Goal: Task Accomplishment & Management: Use online tool/utility

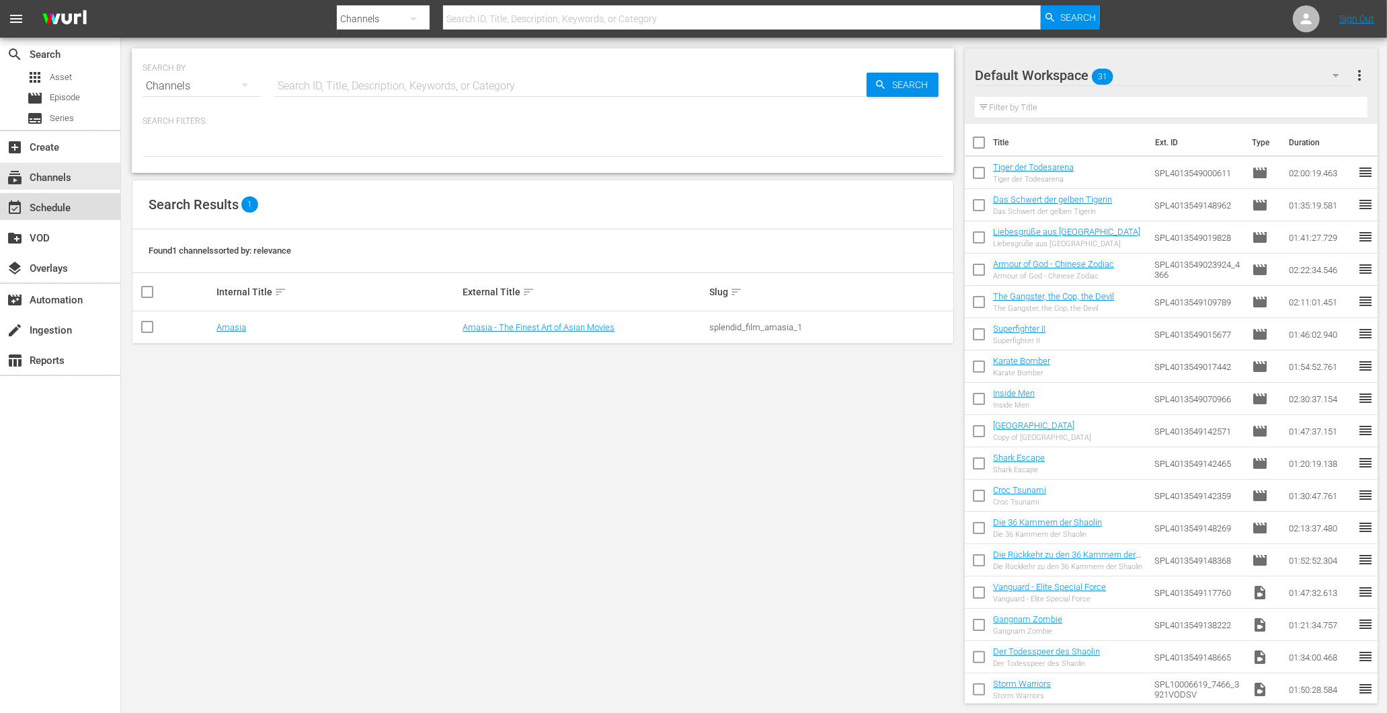
click at [48, 194] on div "event_available Schedule" at bounding box center [60, 206] width 120 height 27
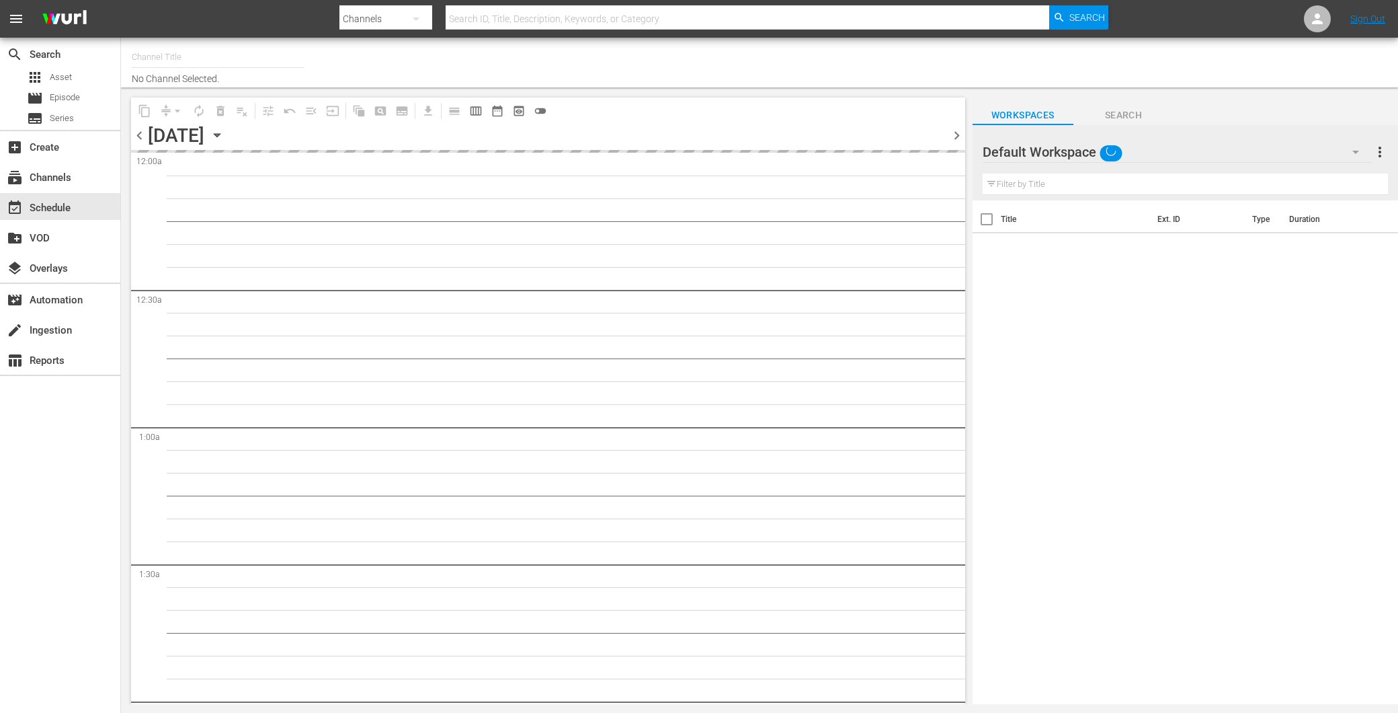
type input "Amasia (1236)"
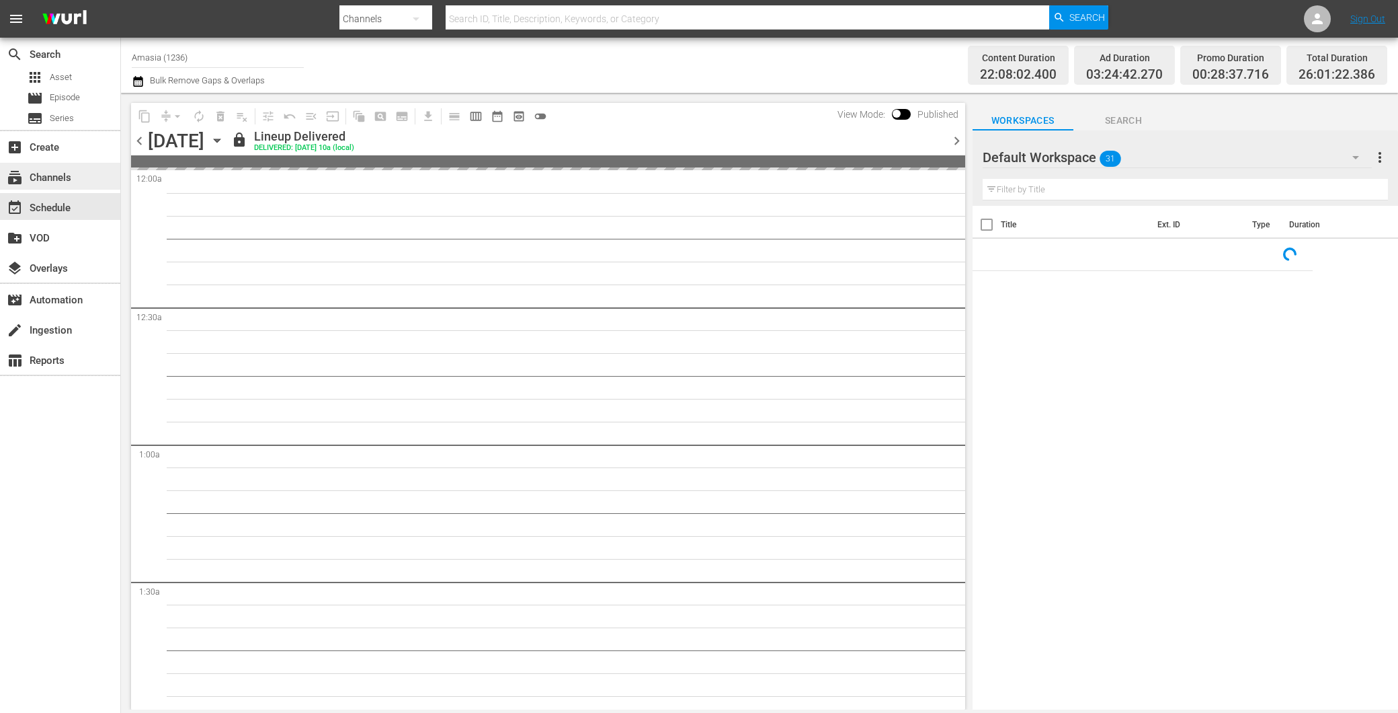
click at [50, 168] on div "subscriptions Channels" at bounding box center [60, 176] width 120 height 27
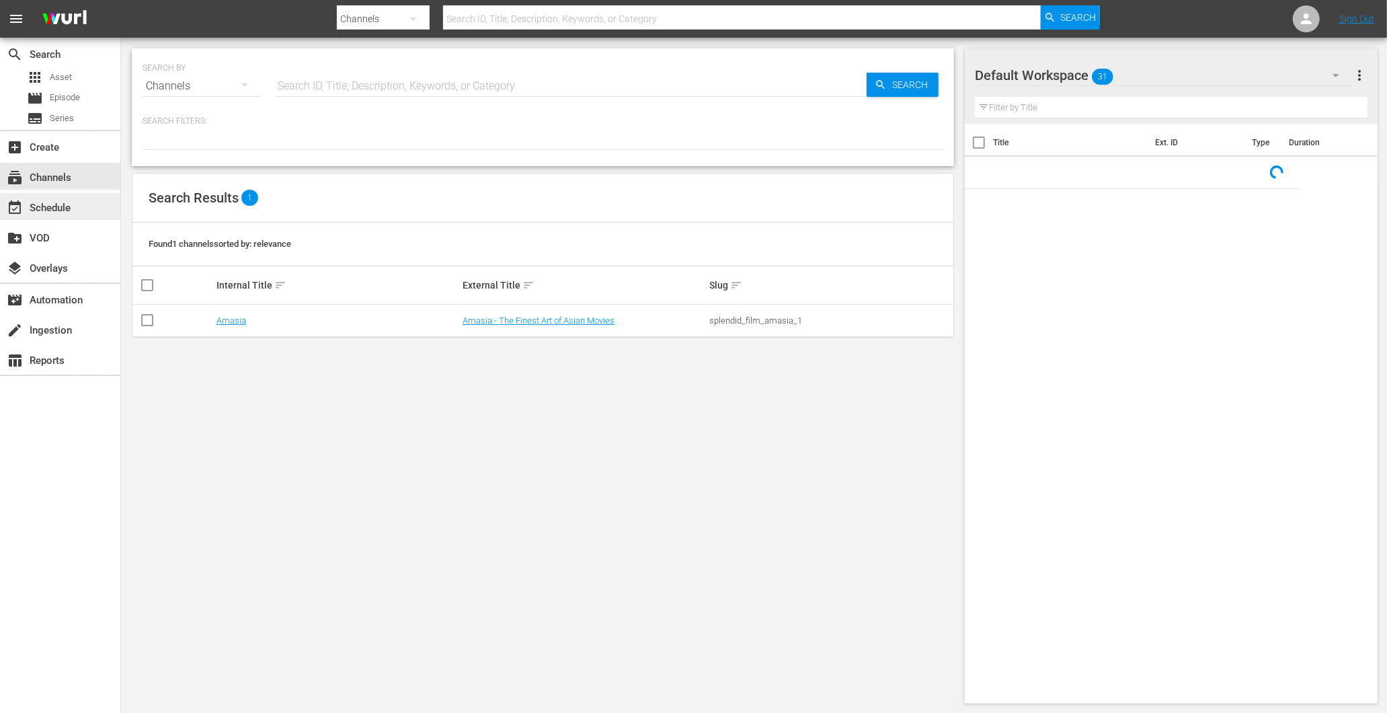
click at [75, 215] on div "event_available Schedule" at bounding box center [60, 206] width 120 height 27
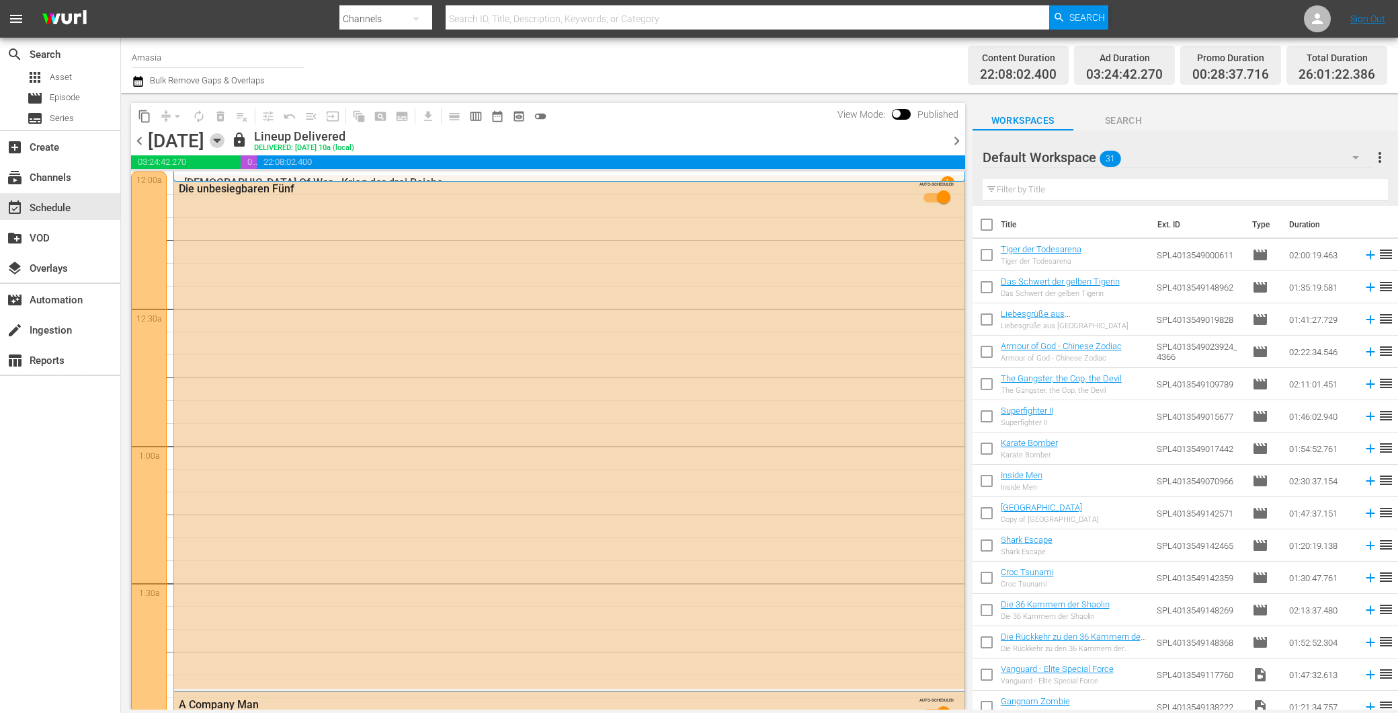
click at [225, 138] on icon "button" at bounding box center [217, 140] width 15 height 15
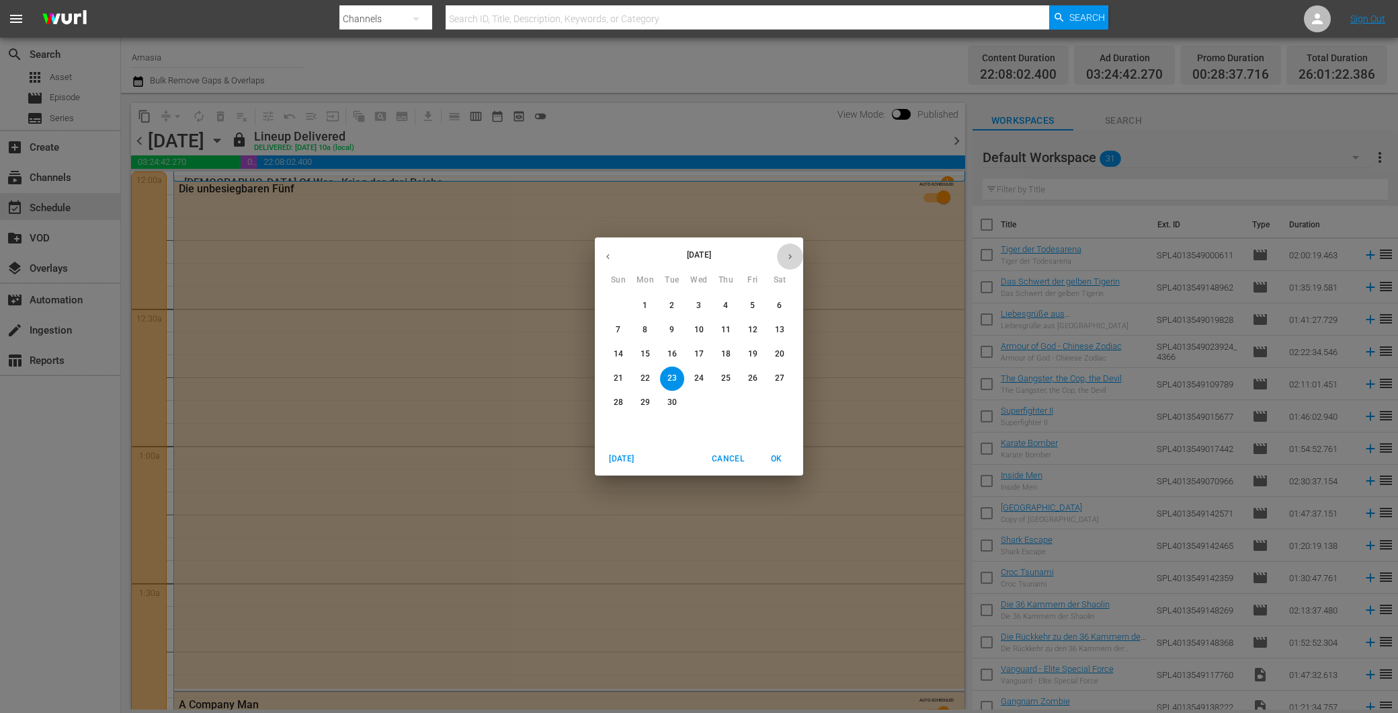
click at [784, 254] on button "button" at bounding box center [790, 256] width 26 height 26
click at [693, 327] on span "8" at bounding box center [699, 329] width 24 height 11
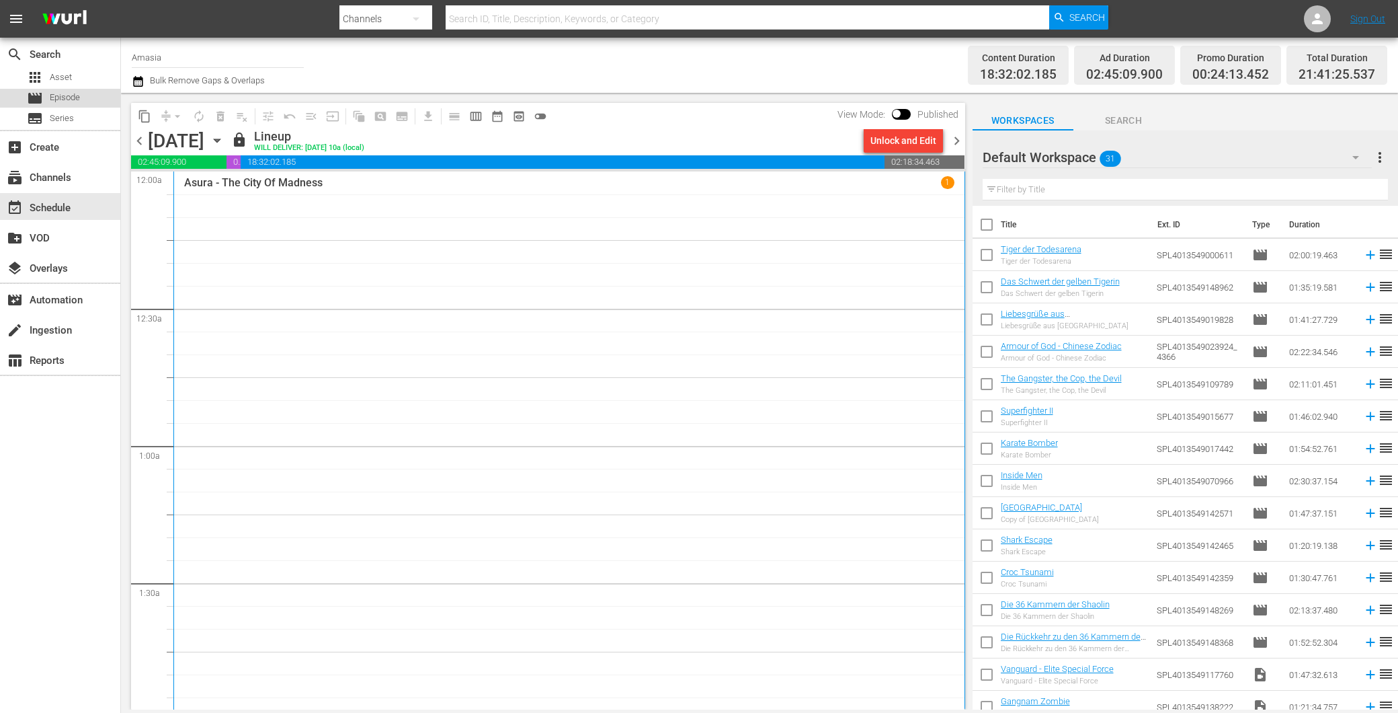
click at [54, 99] on span "Episode" at bounding box center [65, 97] width 30 height 13
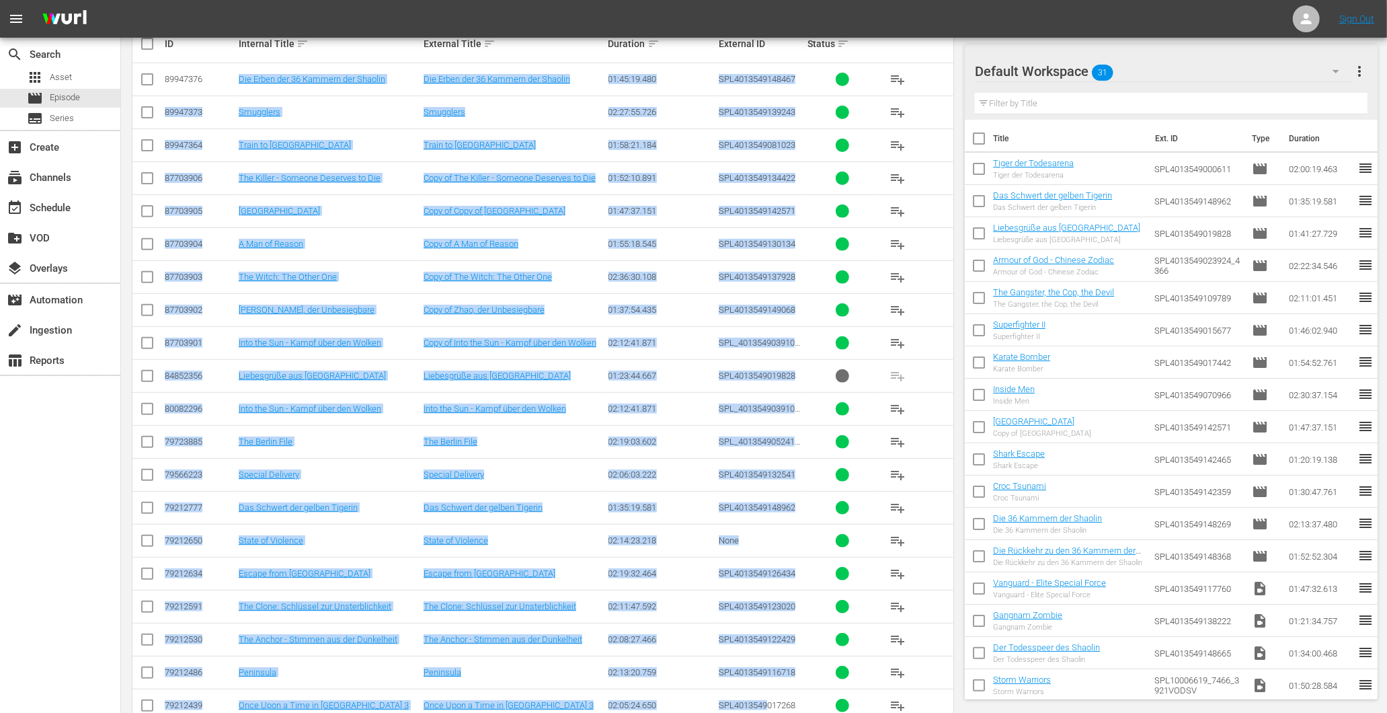
scroll to position [379, 0]
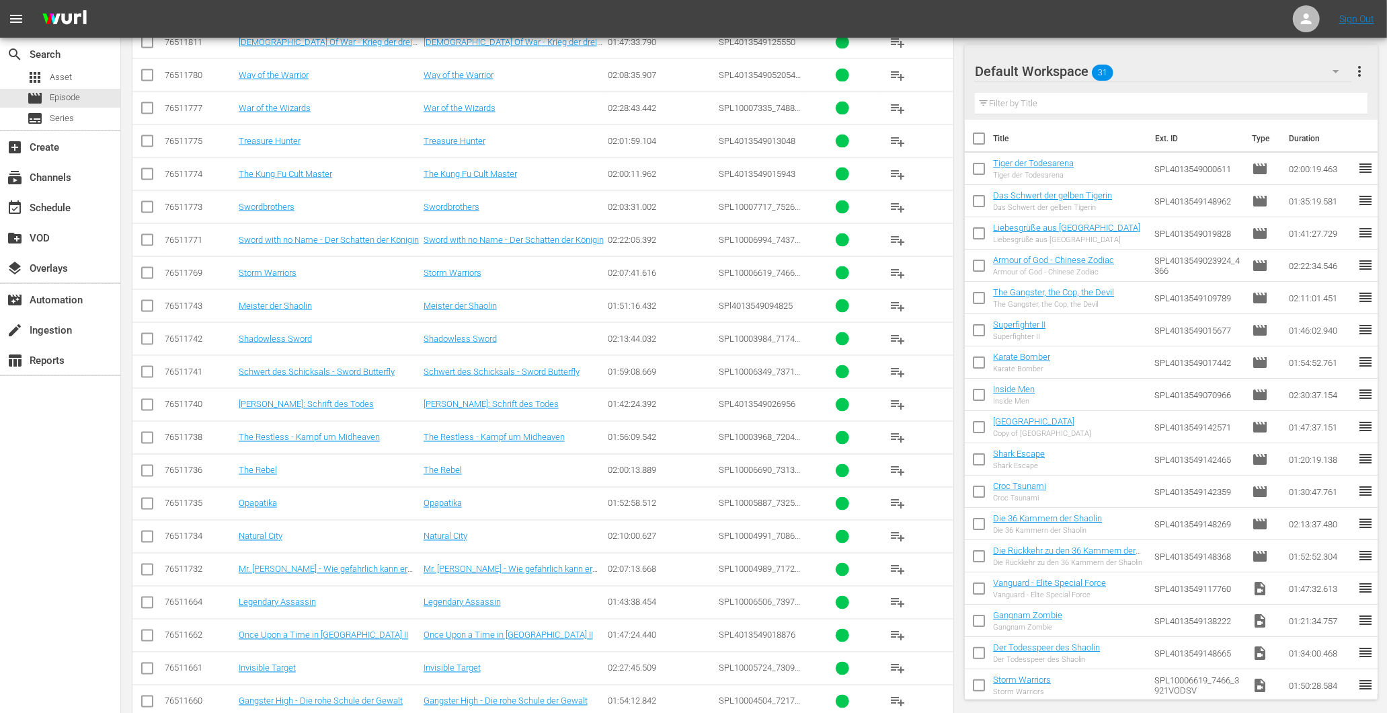
drag, startPoint x: 223, startPoint y: 381, endPoint x: 640, endPoint y: 696, distance: 522.6
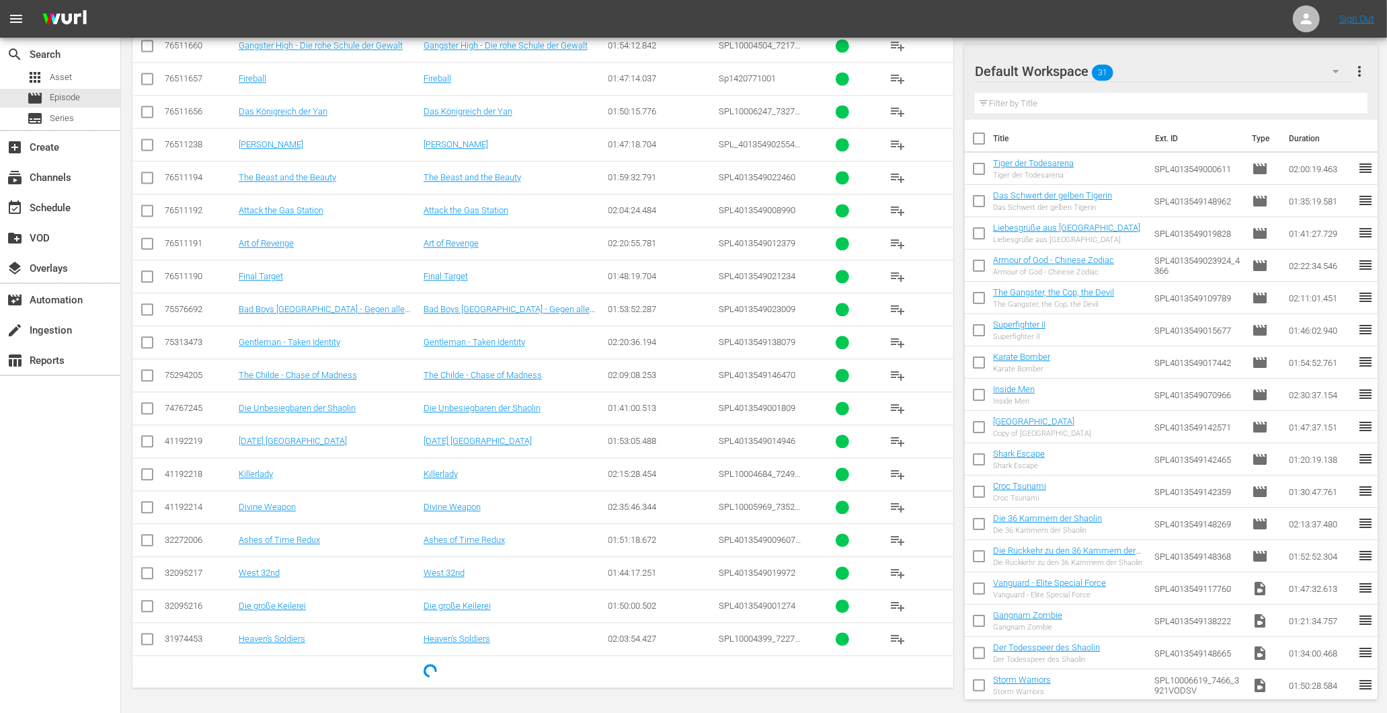
scroll to position [3020, 0]
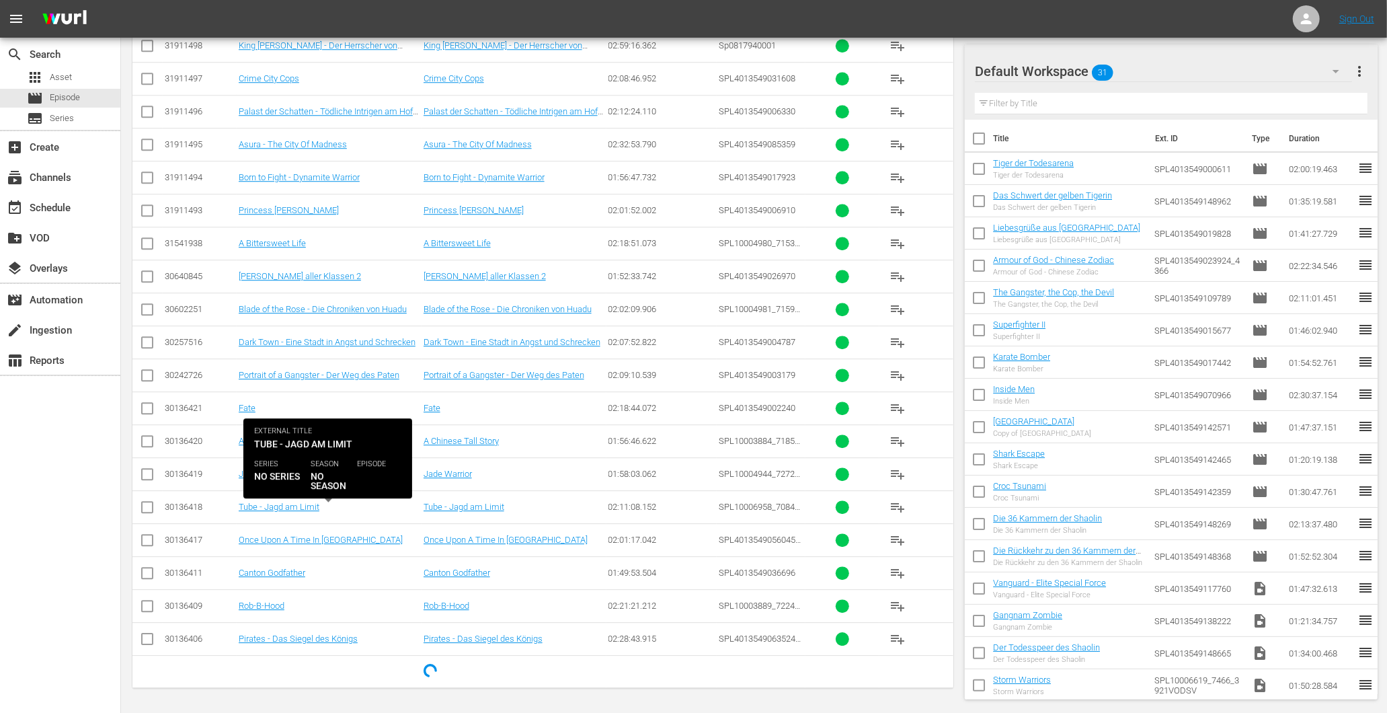
click at [372, 505] on div "Tube - Jagd am Limit" at bounding box center [329, 507] width 181 height 10
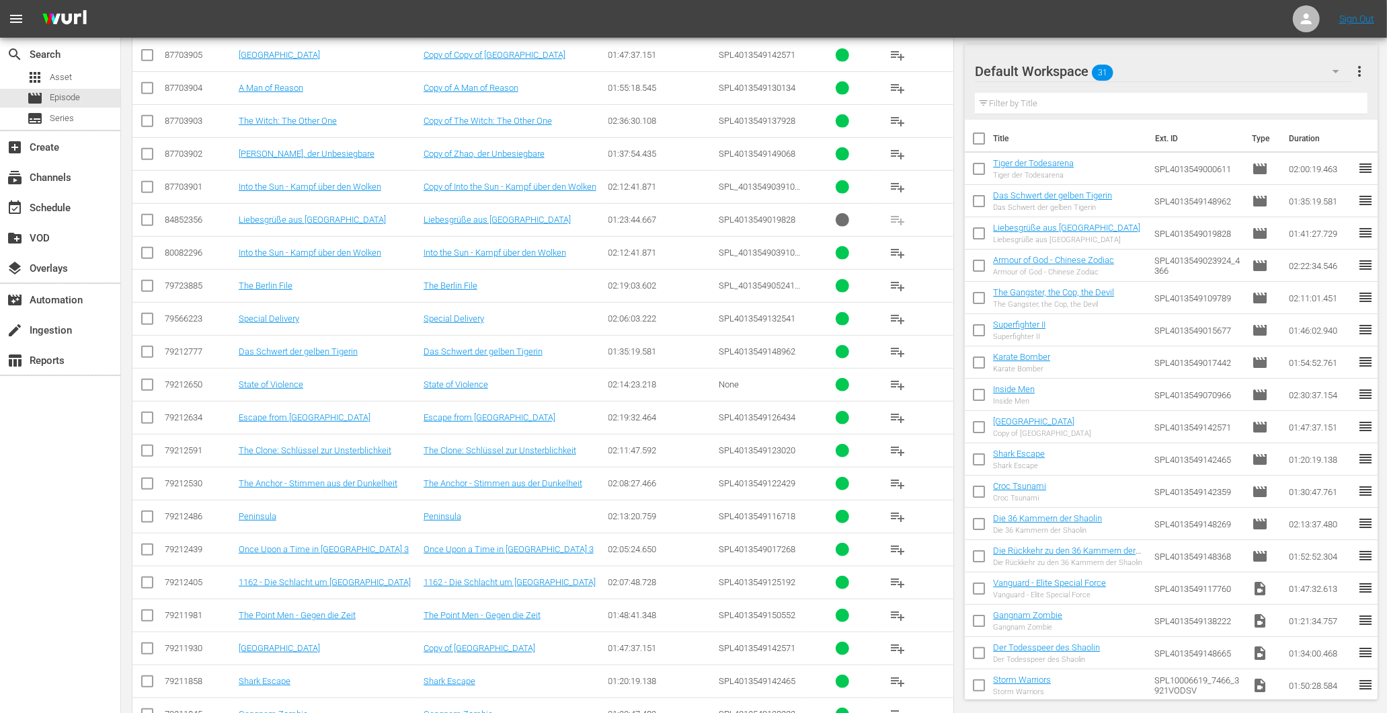
scroll to position [169, 0]
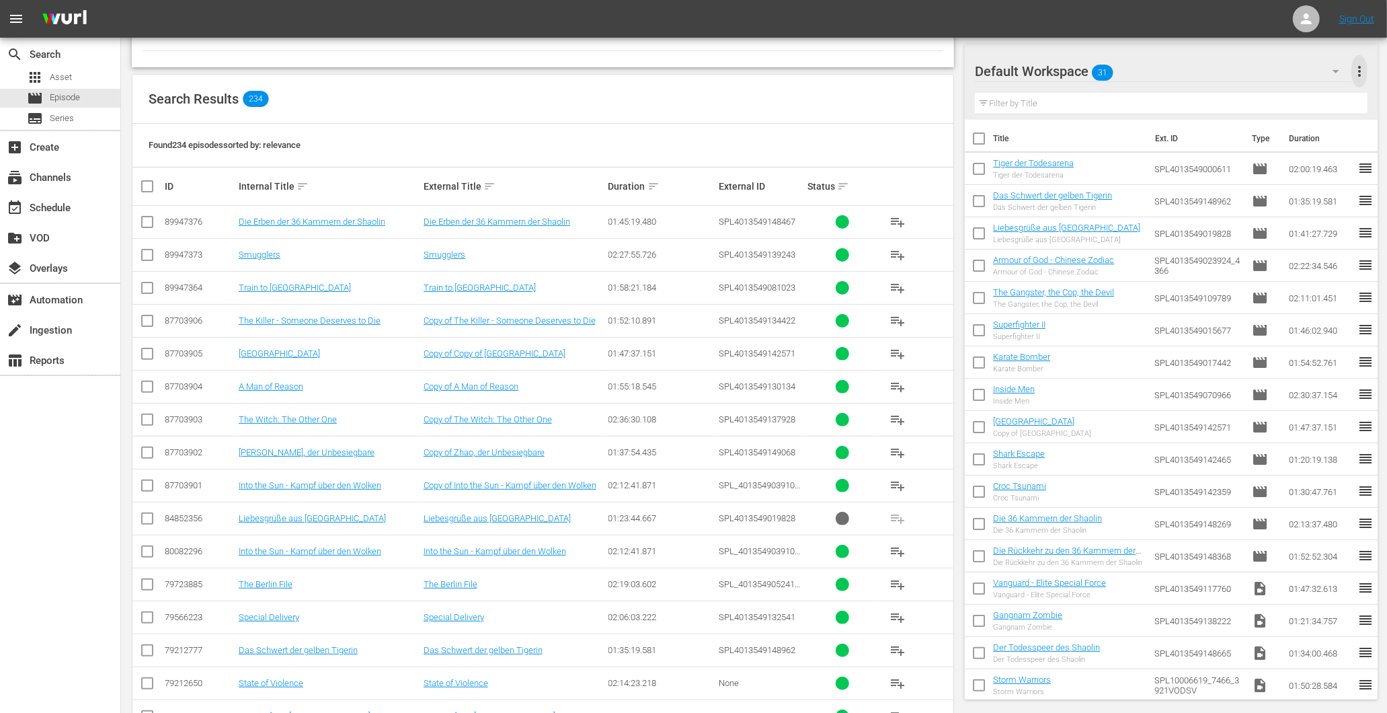
click at [1359, 63] on span "more_vert" at bounding box center [1359, 71] width 16 height 16
click at [1360, 66] on span "more_vert" at bounding box center [1359, 71] width 16 height 16
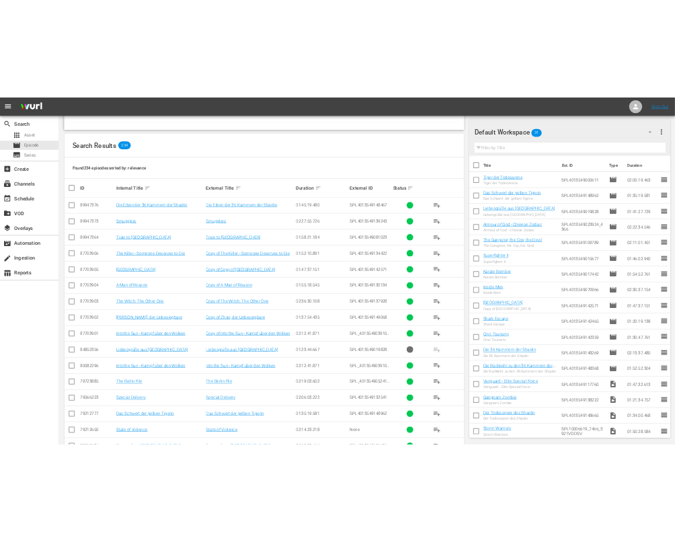
scroll to position [0, 0]
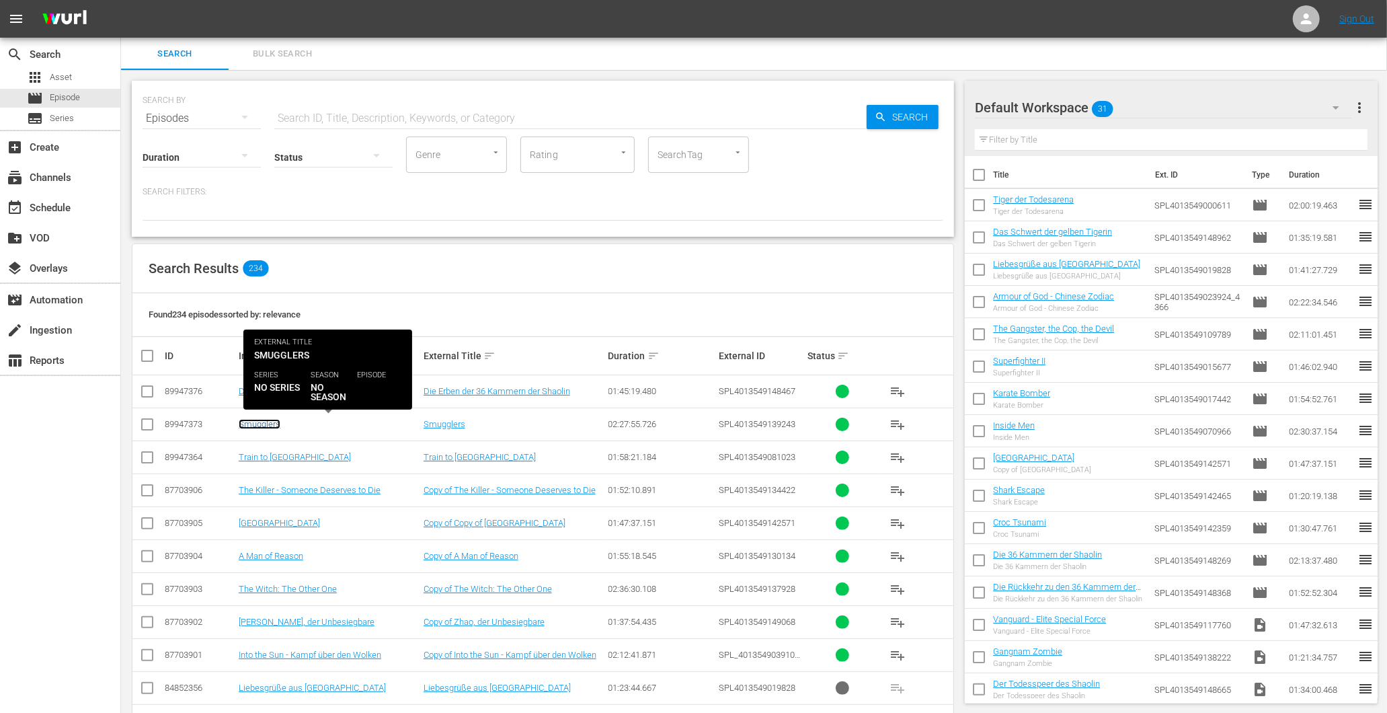
click at [261, 428] on link "Smugglers" at bounding box center [260, 424] width 42 height 10
